Goal: Information Seeking & Learning: Learn about a topic

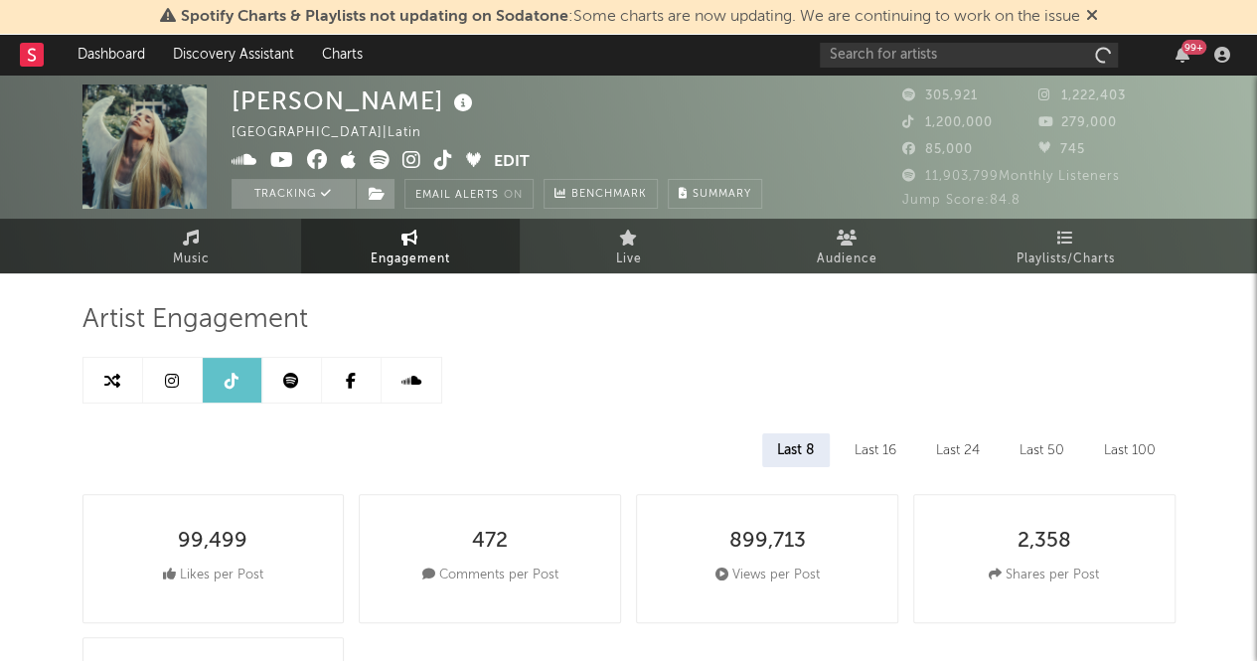
select select "6m"
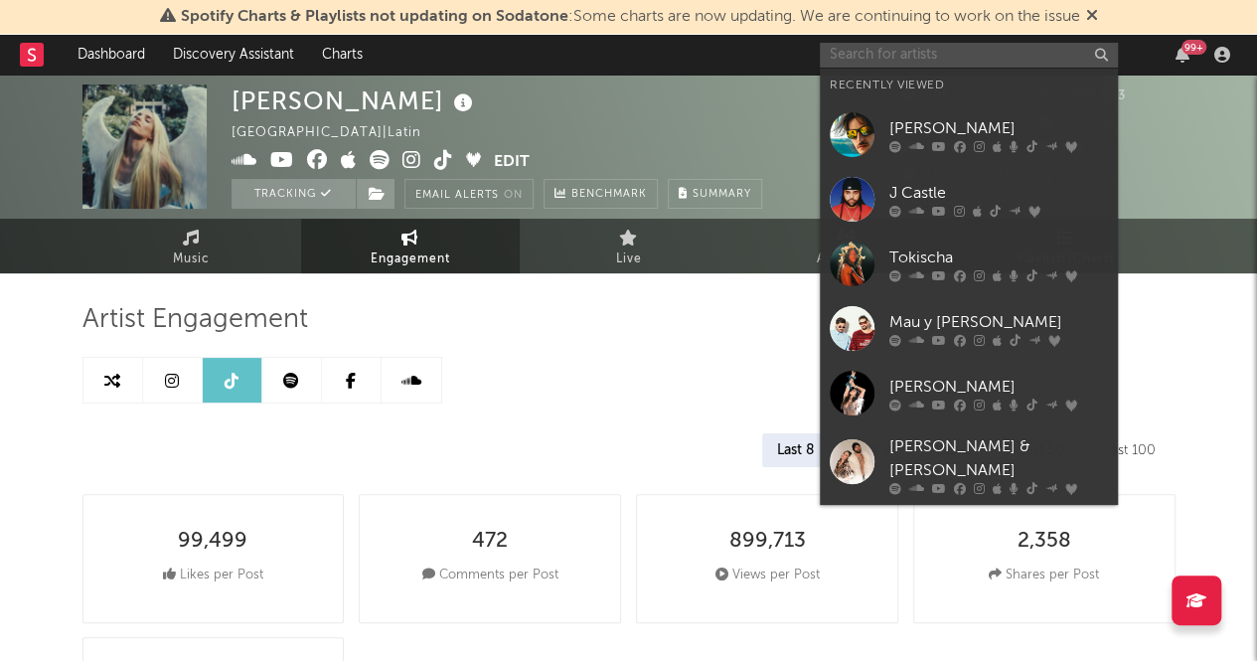
click at [966, 47] on input "text" at bounding box center [969, 55] width 298 height 25
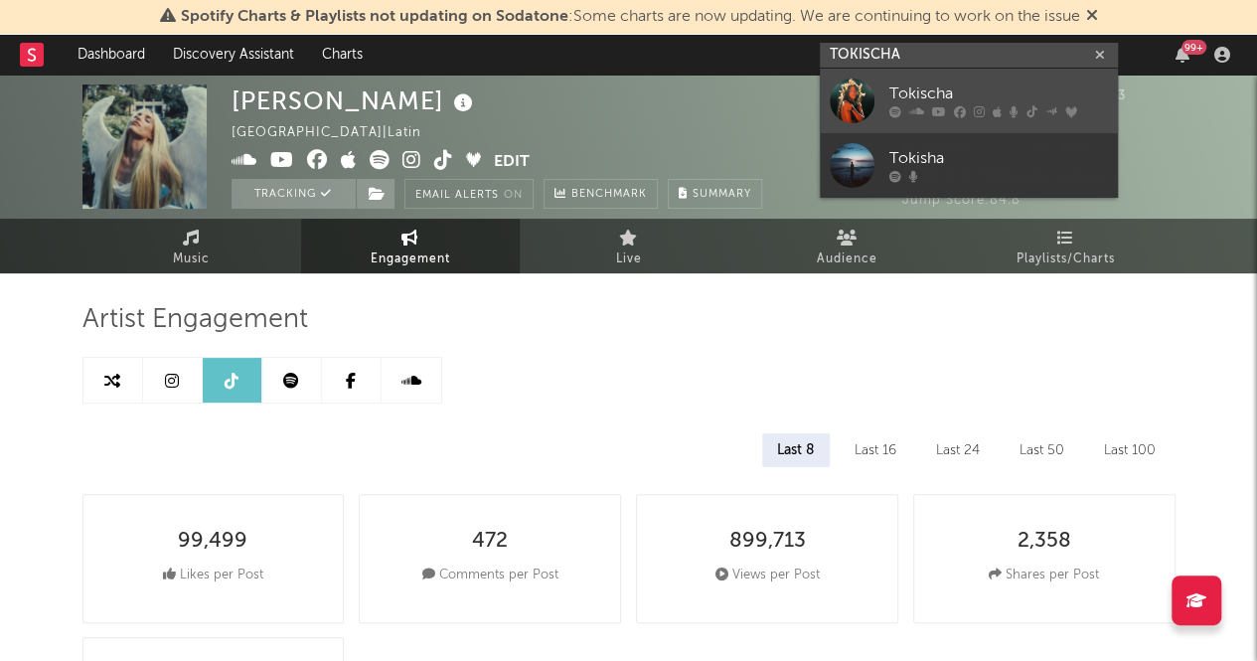
type input "TOKISCHA"
click at [962, 86] on div "Tokischa" at bounding box center [998, 94] width 219 height 24
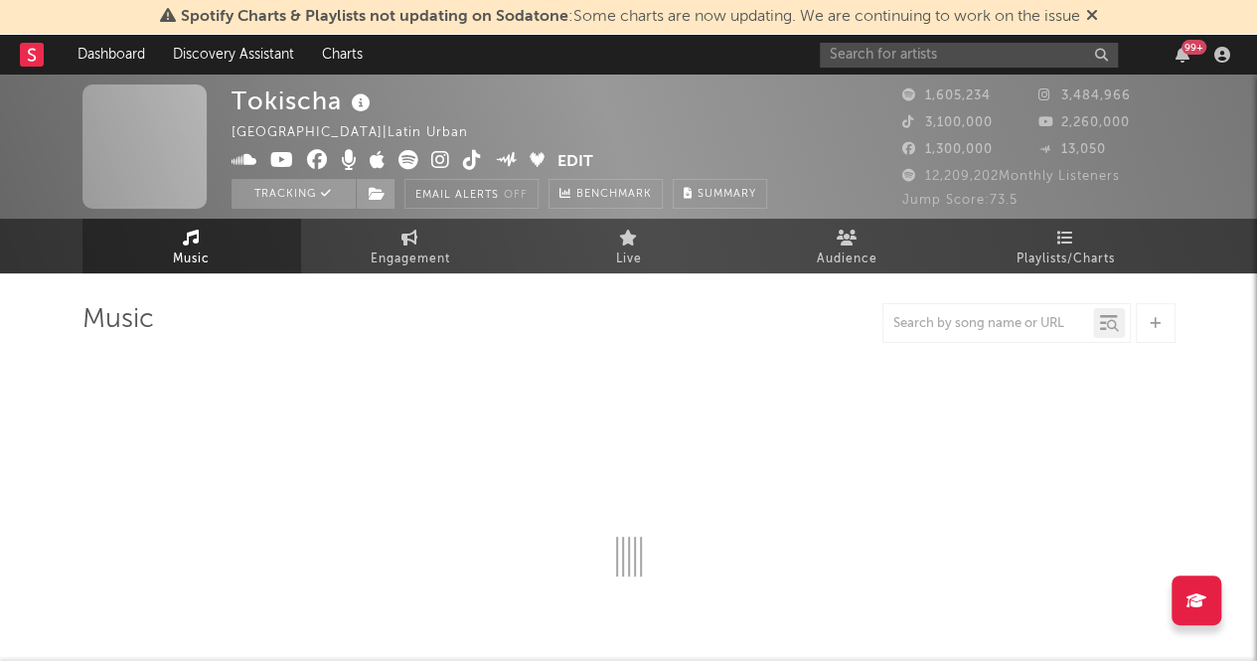
select select "6m"
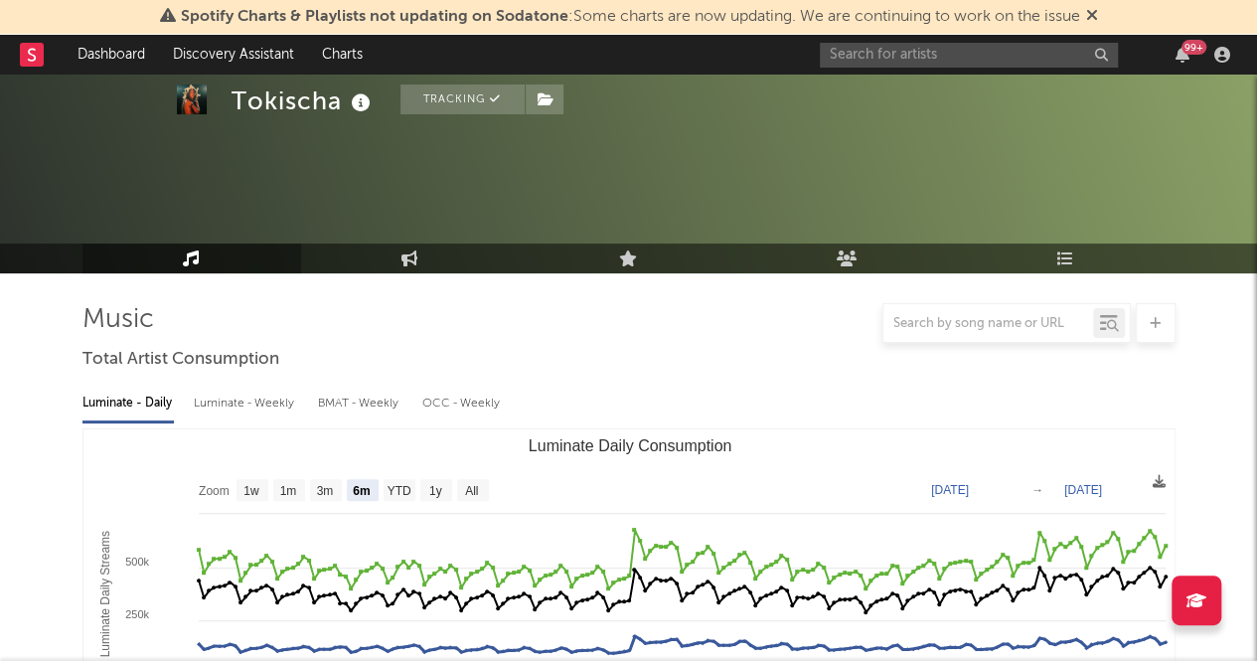
select select "6m"
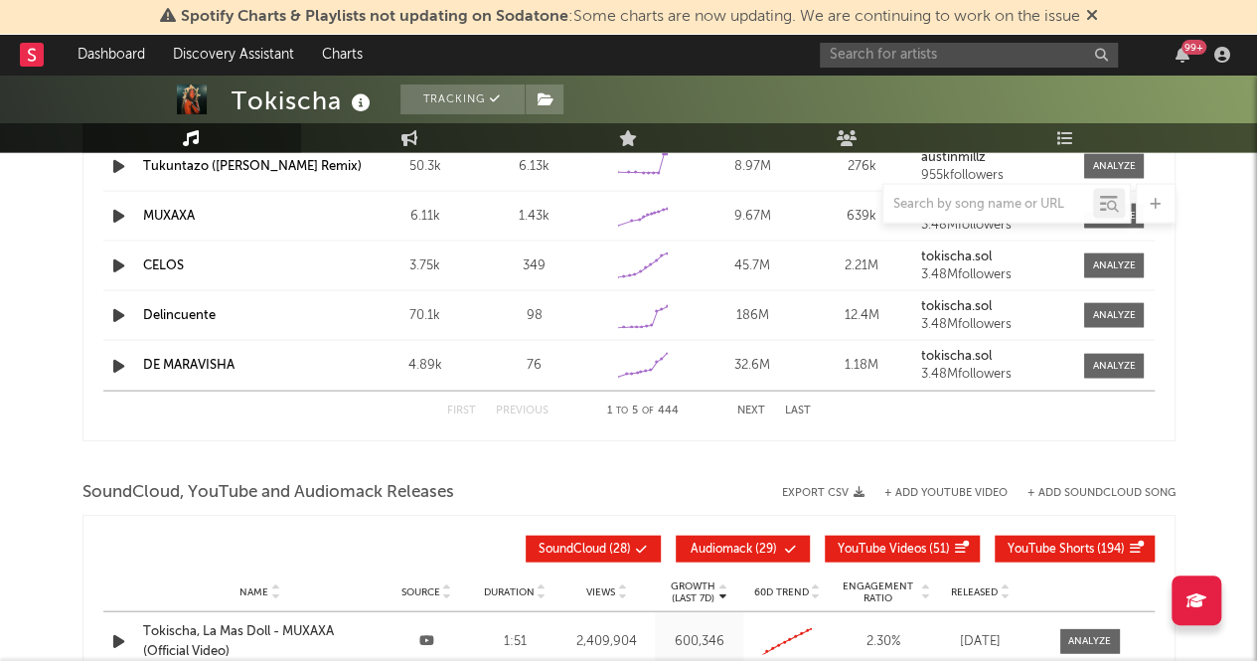
scroll to position [2107, 0]
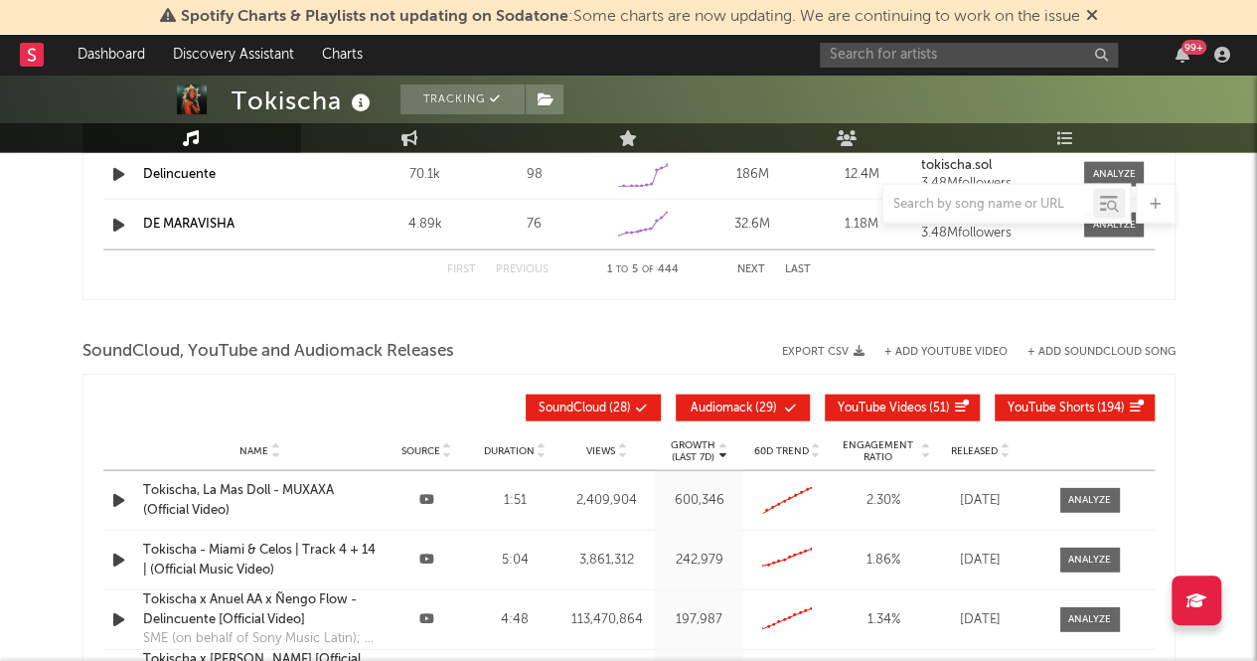
click at [920, 40] on div "99 +" at bounding box center [1028, 55] width 417 height 40
click at [919, 61] on input "text" at bounding box center [969, 55] width 298 height 25
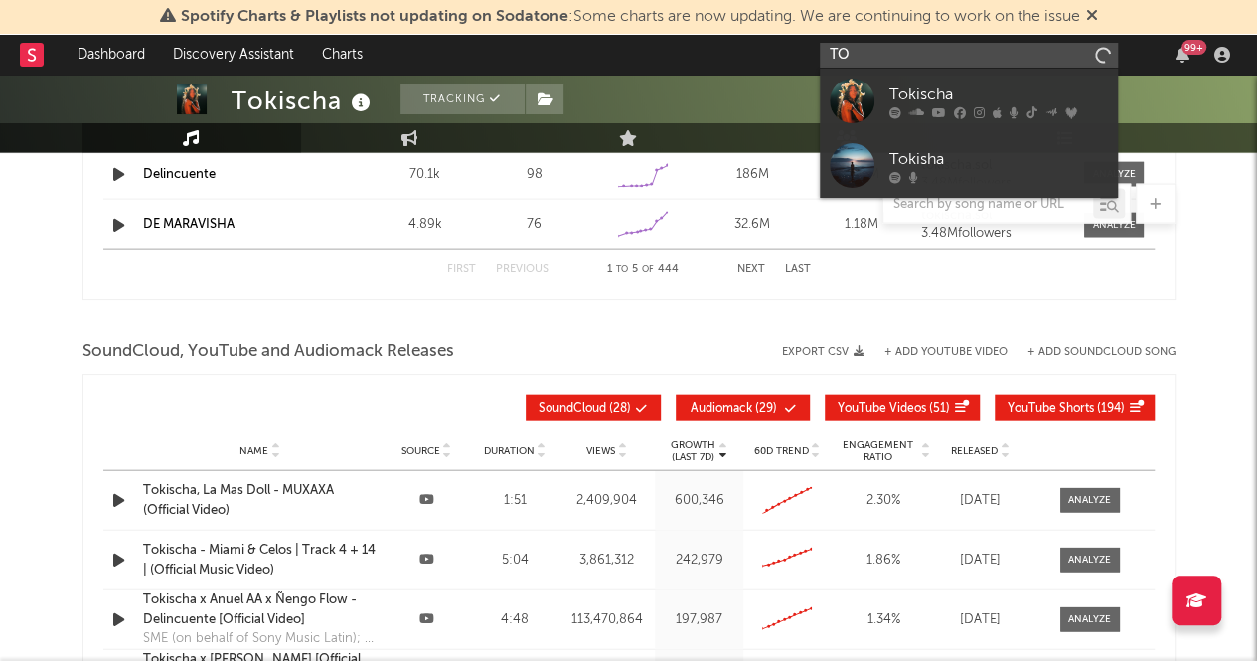
type input "T"
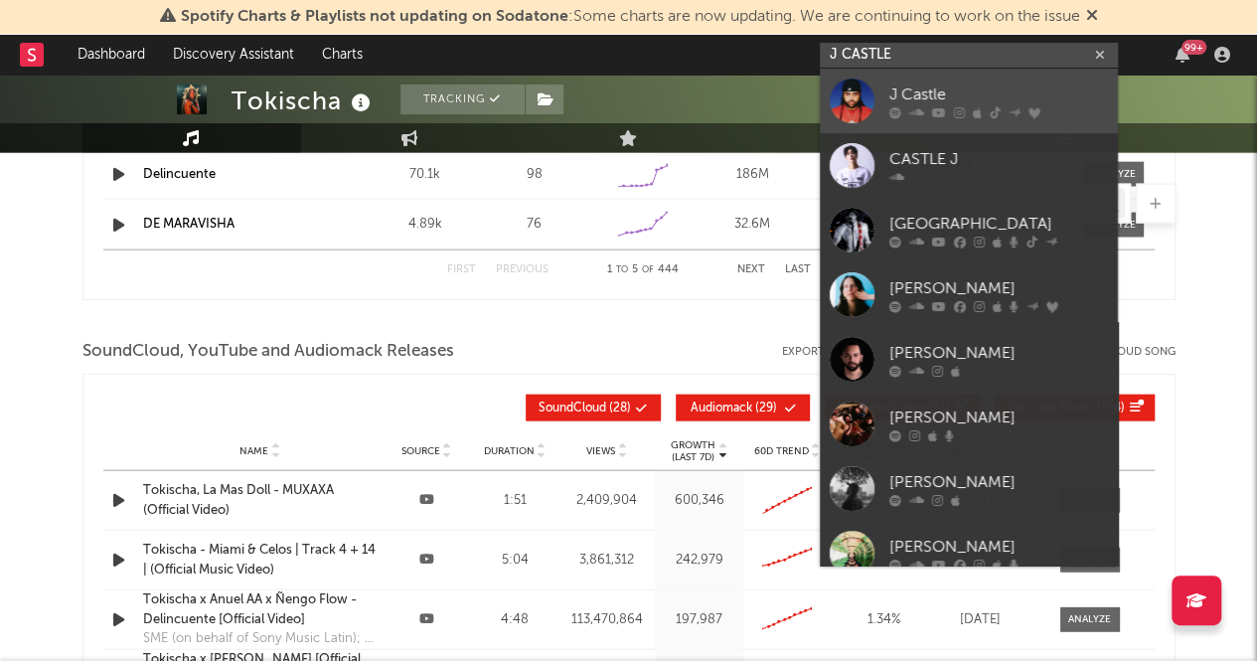
type input "J CASTLE"
click at [959, 87] on div "J Castle" at bounding box center [998, 94] width 219 height 24
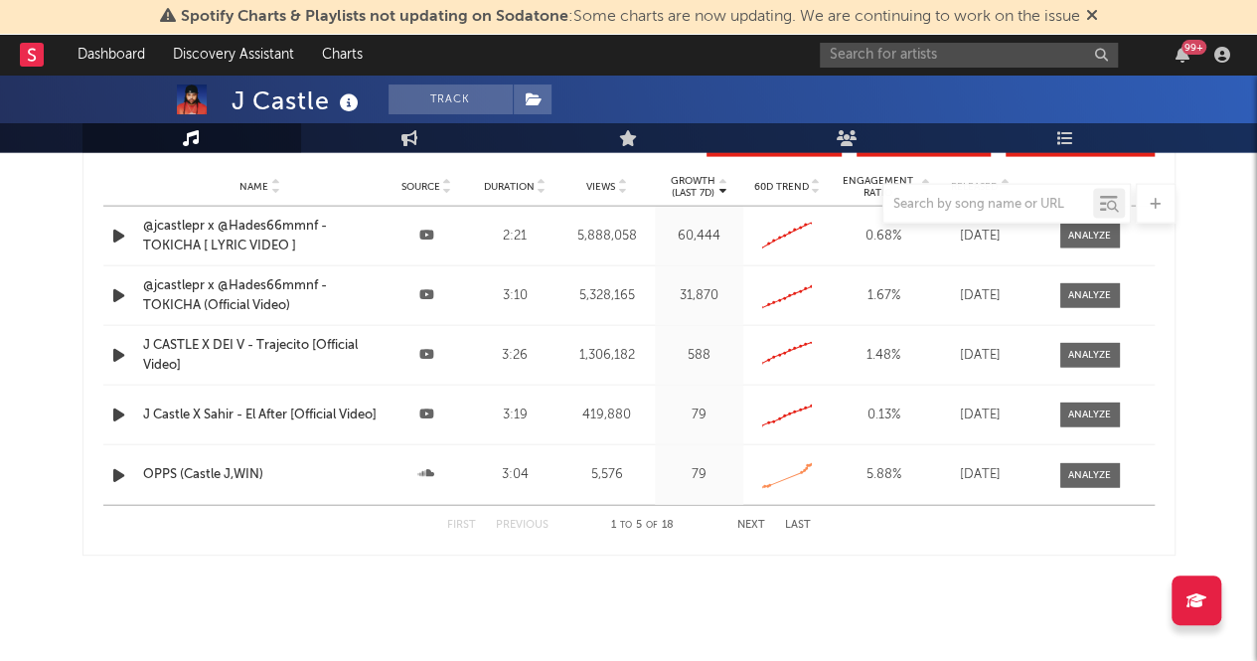
scroll to position [2107, 0]
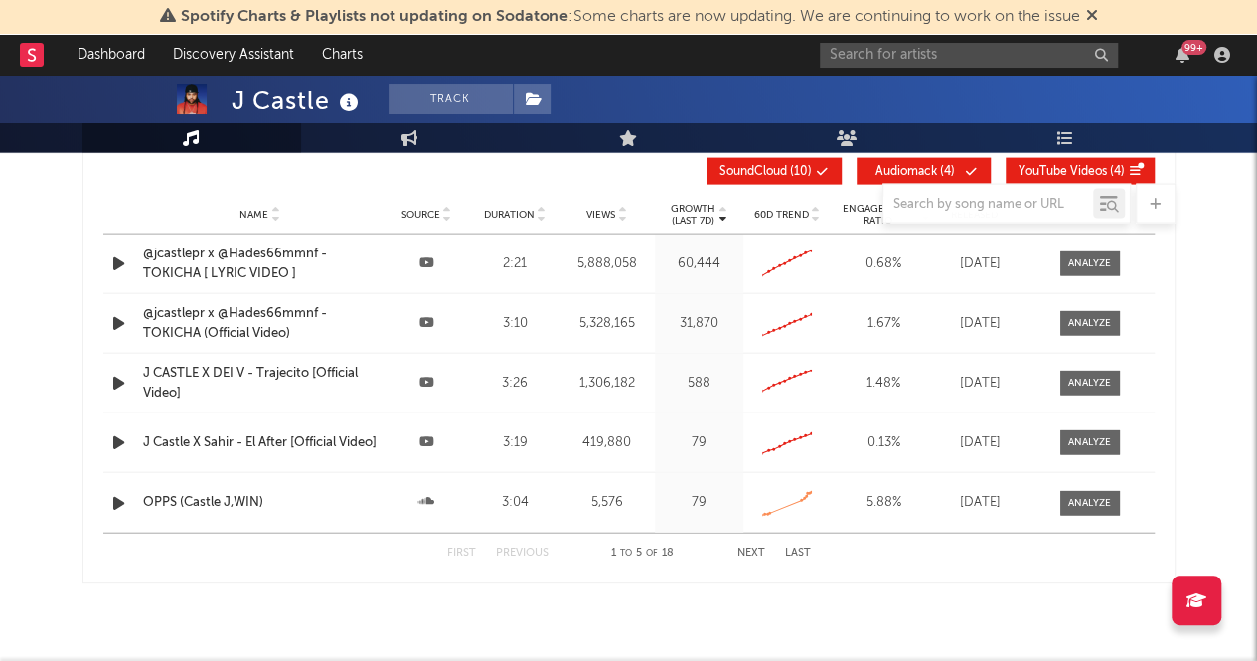
select select "6m"
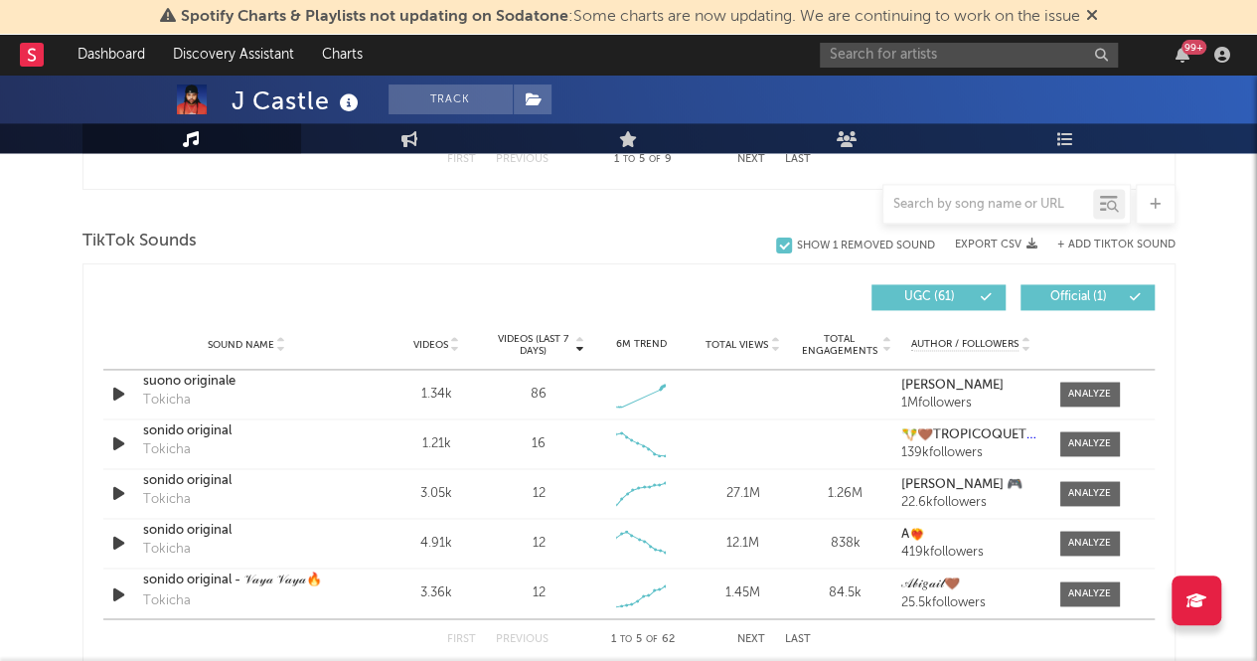
scroll to position [1280, 0]
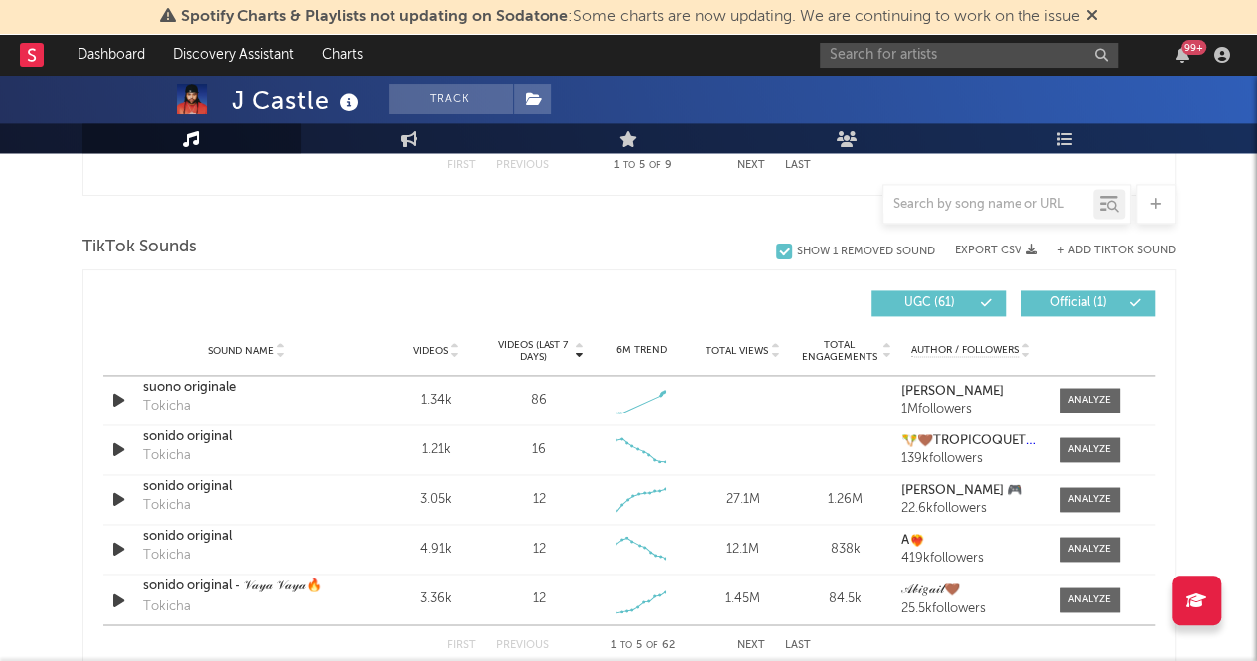
click at [453, 345] on icon at bounding box center [455, 347] width 10 height 8
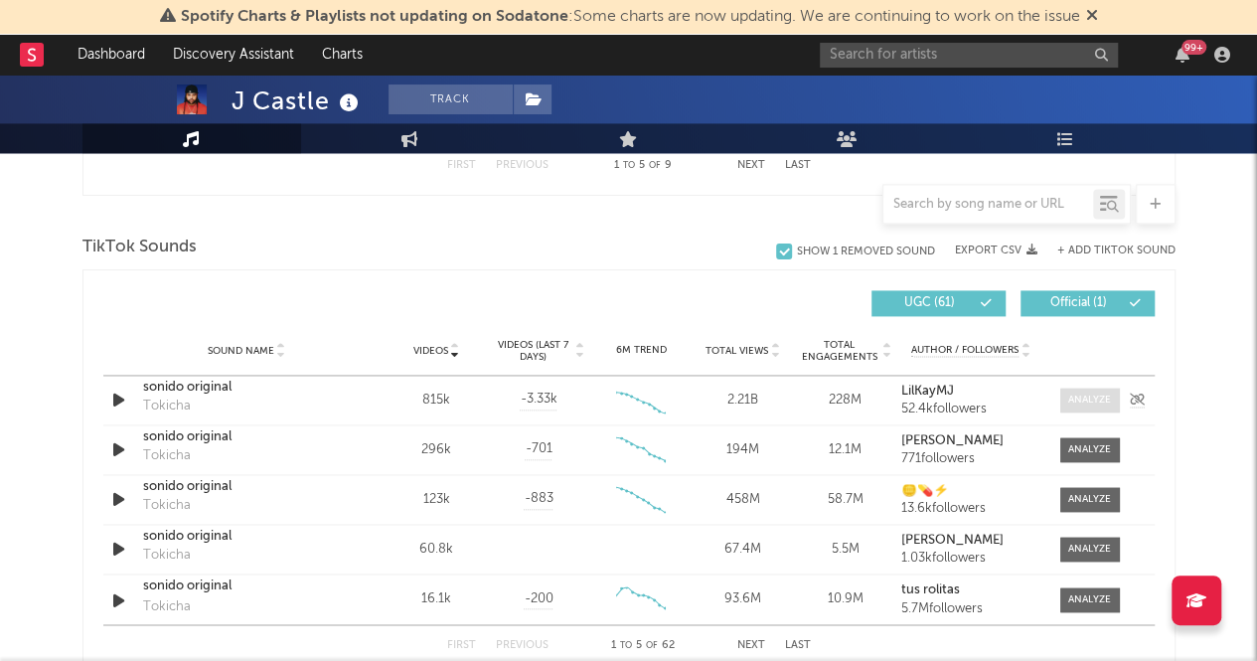
click at [1085, 396] on div at bounding box center [1089, 399] width 43 height 15
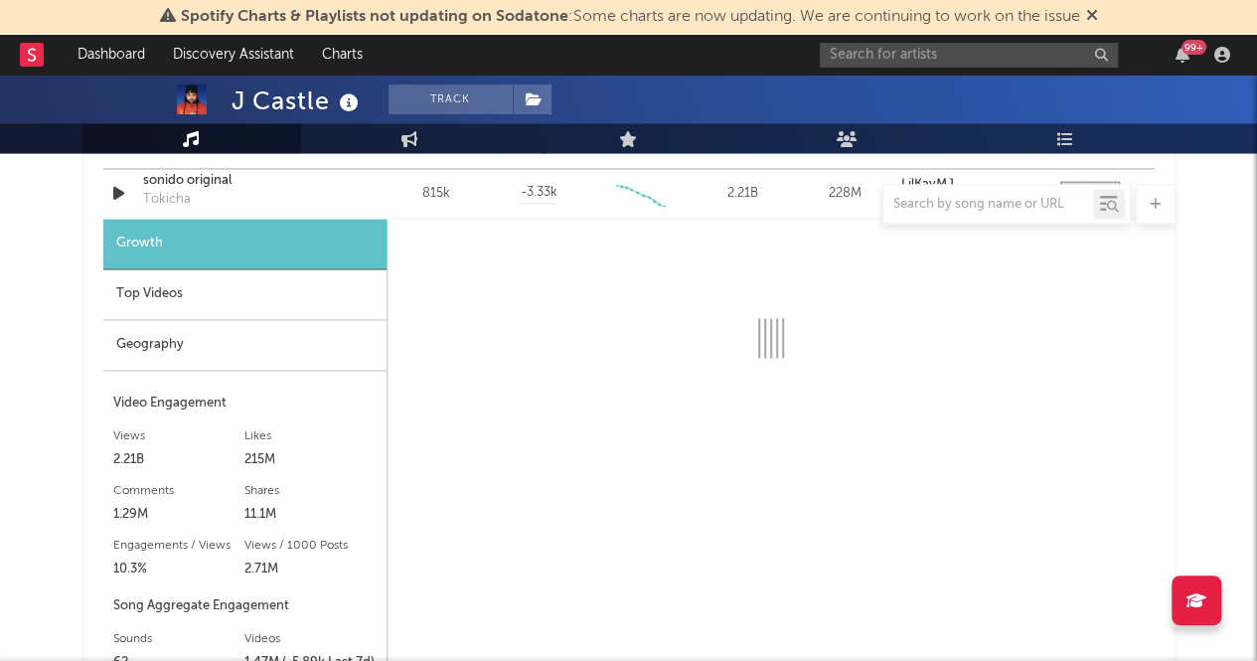
scroll to position [1484, 0]
select select "6m"
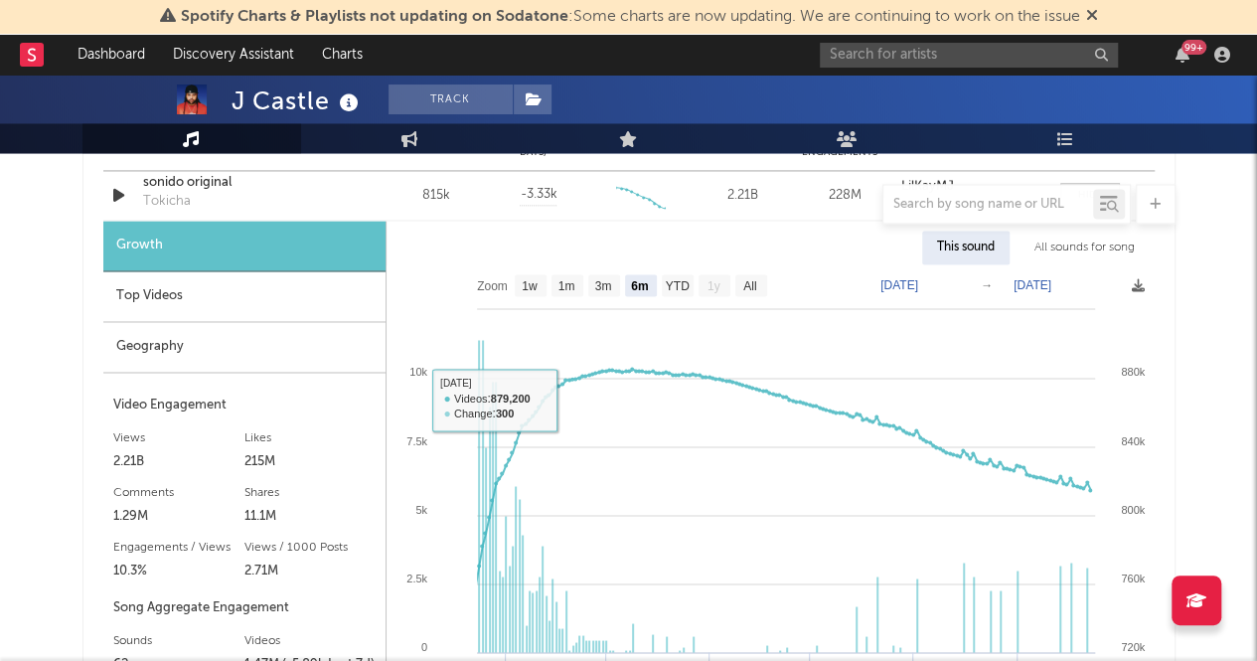
click at [200, 272] on div "Top Videos" at bounding box center [244, 296] width 282 height 51
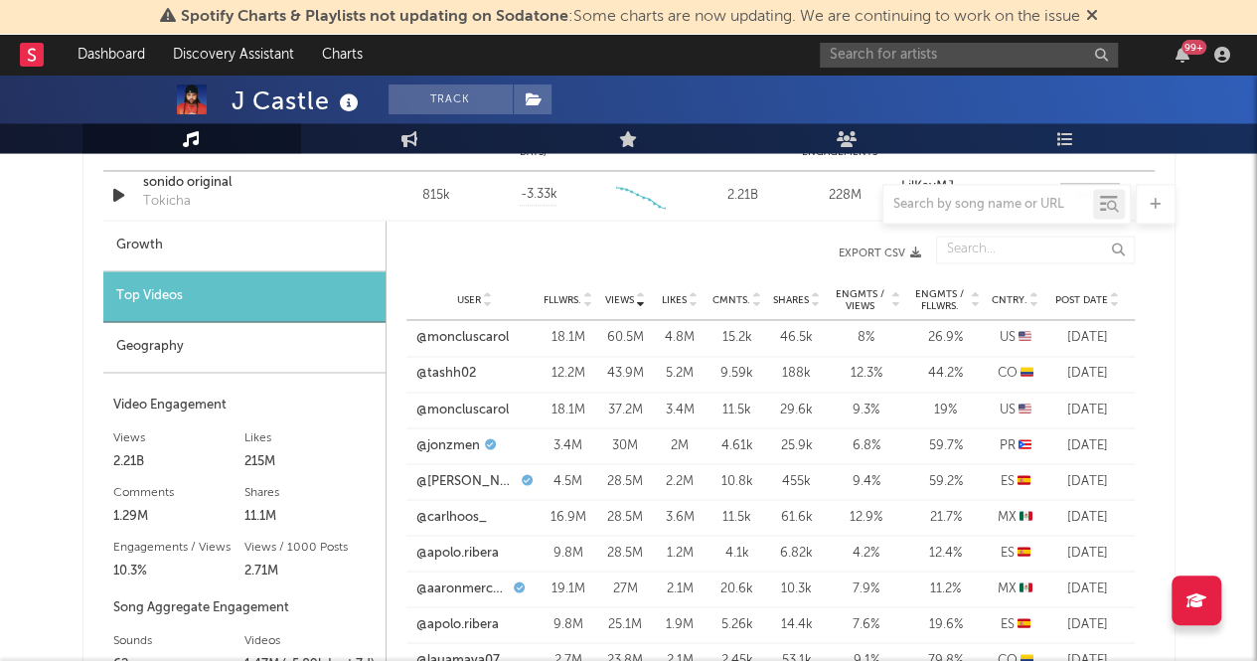
click at [644, 292] on icon at bounding box center [641, 296] width 10 height 8
click at [477, 341] on link "@moncluscarol" at bounding box center [462, 338] width 92 height 20
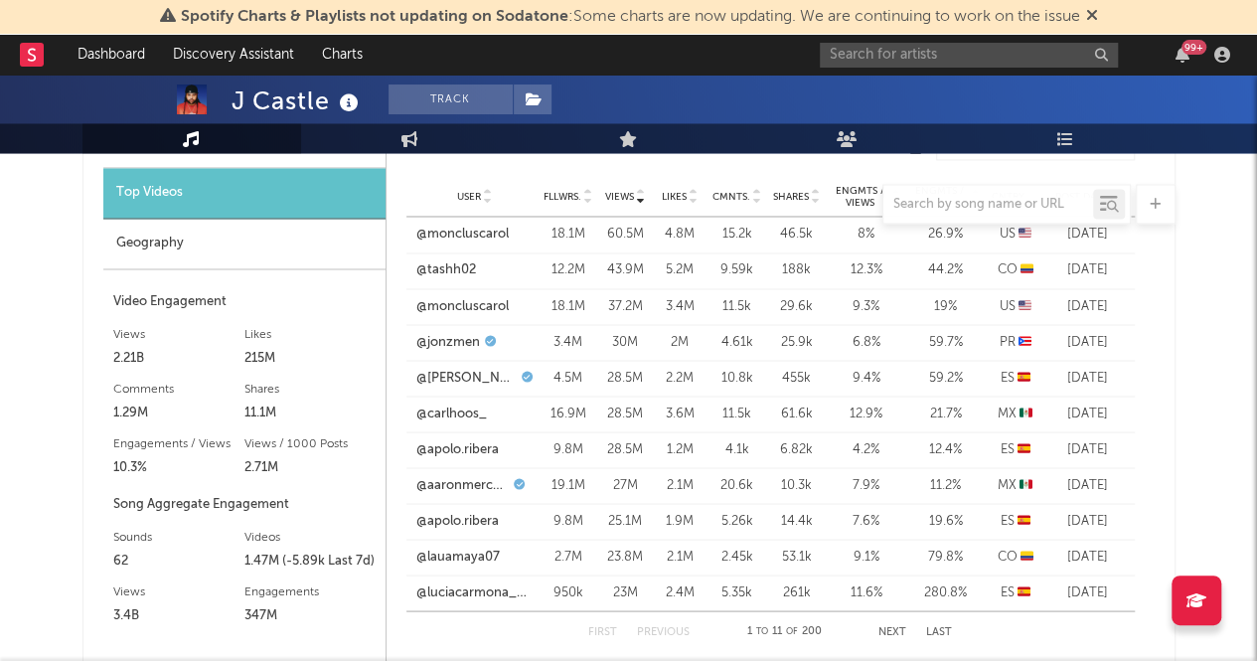
scroll to position [1588, 0]
click at [460, 269] on link "@tashh02" at bounding box center [446, 270] width 60 height 20
click at [464, 231] on link "@moncluscarol" at bounding box center [462, 235] width 92 height 20
click at [447, 339] on link "@jonzmen" at bounding box center [448, 342] width 64 height 20
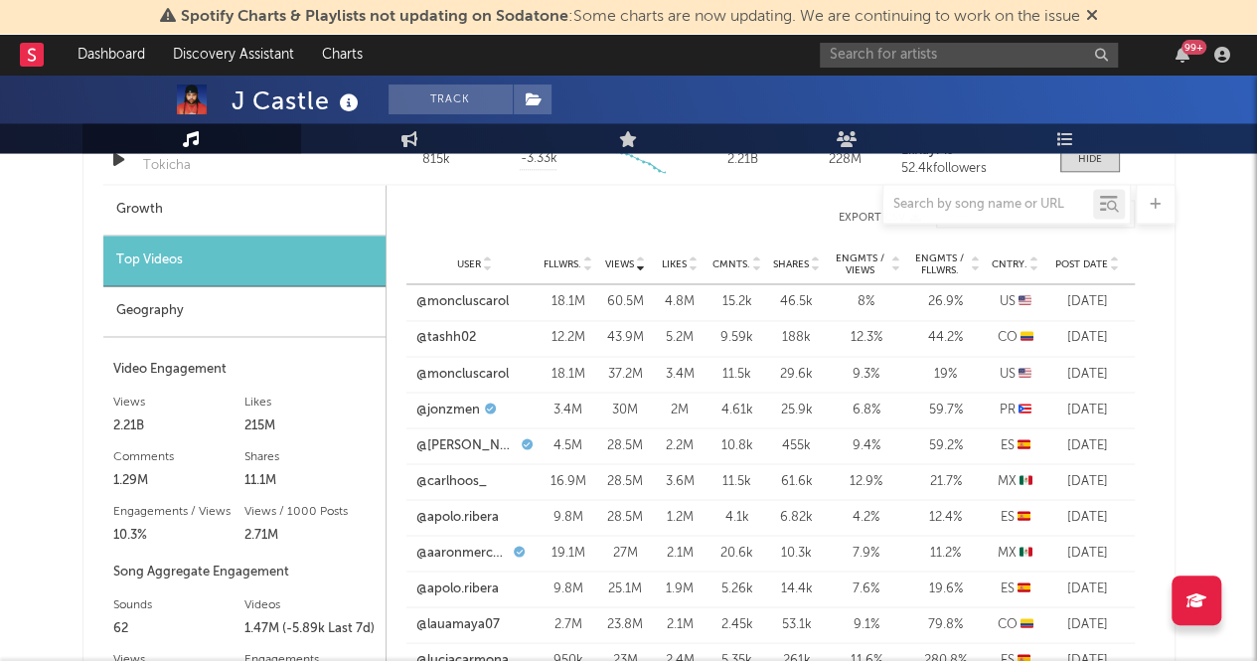
scroll to position [1520, 0]
click at [469, 446] on link "@[PERSON_NAME].morenoo" at bounding box center [466, 445] width 100 height 20
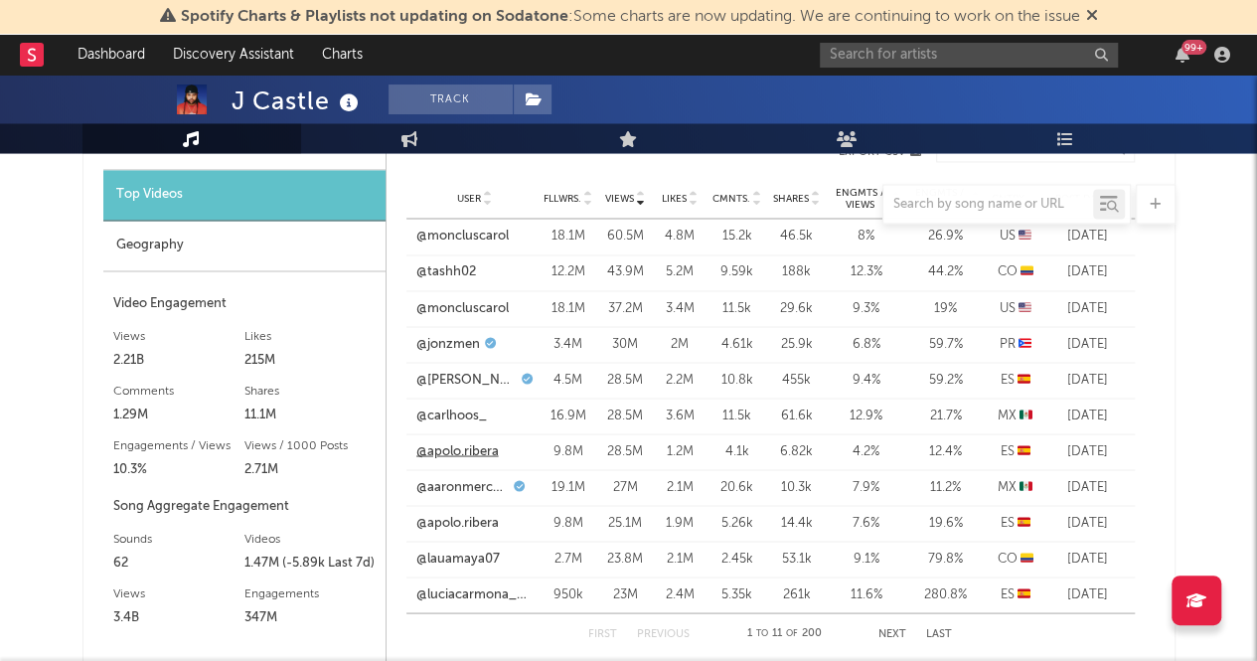
scroll to position [1586, 0]
click at [467, 446] on link "@apolo.ribera" at bounding box center [457, 451] width 82 height 20
click at [456, 416] on link "@carlhoos_" at bounding box center [451, 415] width 71 height 20
